Goal: Information Seeking & Learning: Learn about a topic

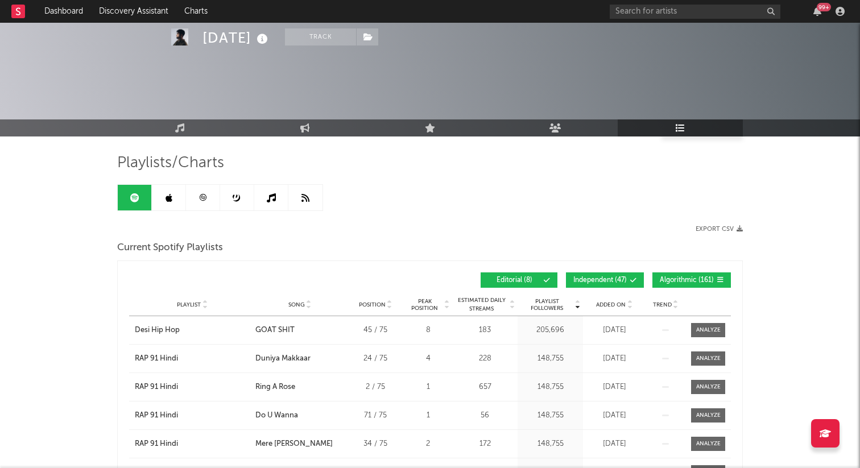
scroll to position [963, 0]
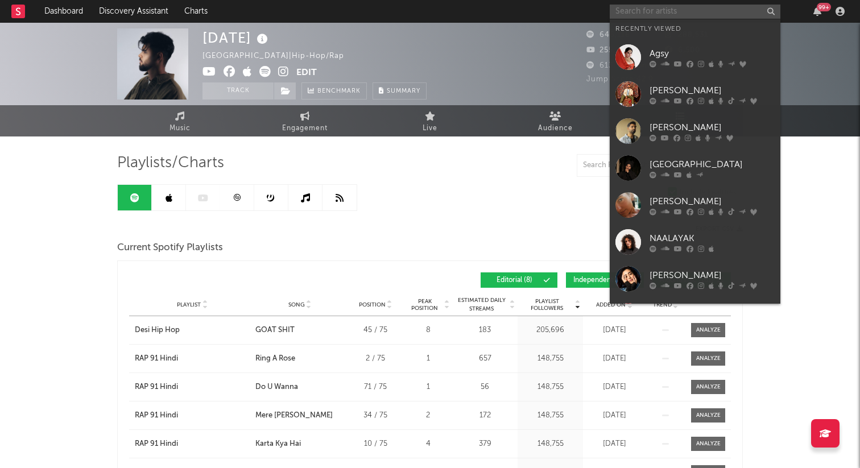
click at [654, 10] on input "text" at bounding box center [694, 12] width 171 height 14
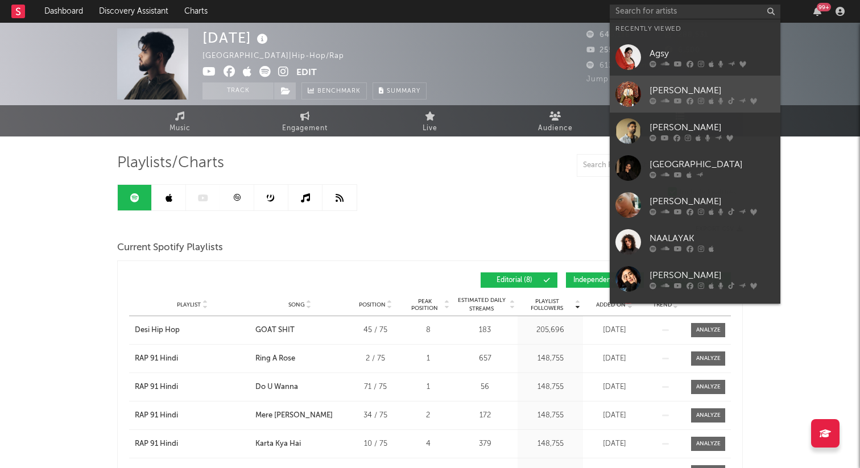
click at [681, 84] on div "Sid Sriram" at bounding box center [711, 91] width 125 height 14
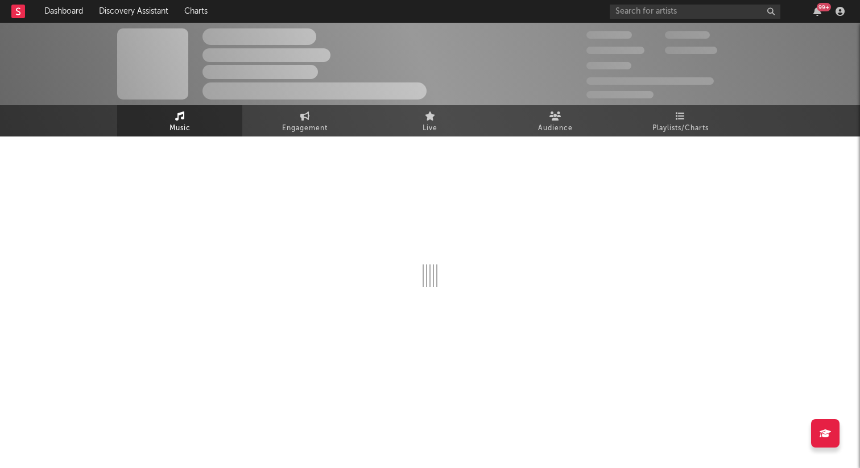
select select "6m"
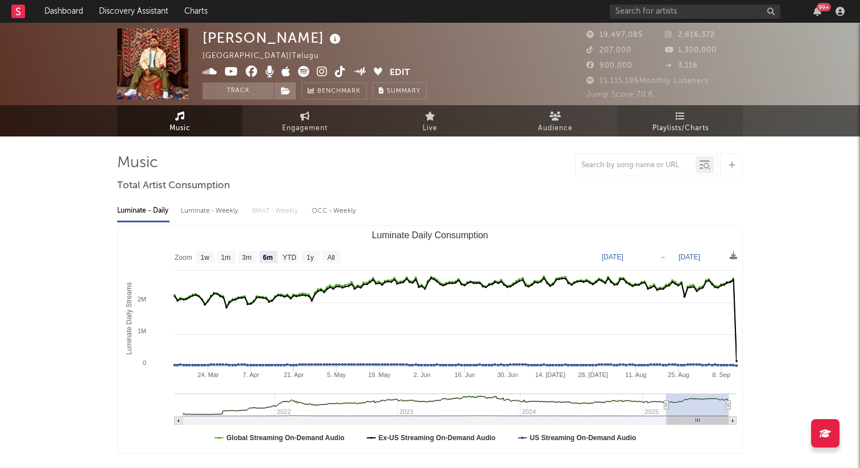
click at [678, 131] on span "Playlists/Charts" at bounding box center [680, 129] width 56 height 14
